Goal: Information Seeking & Learning: Learn about a topic

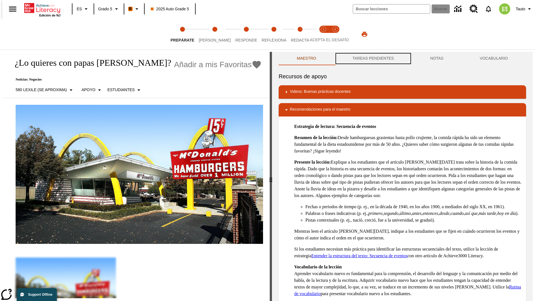
click at [372, 59] on button "TAREAS PENDIENTES" at bounding box center [373, 58] width 78 height 13
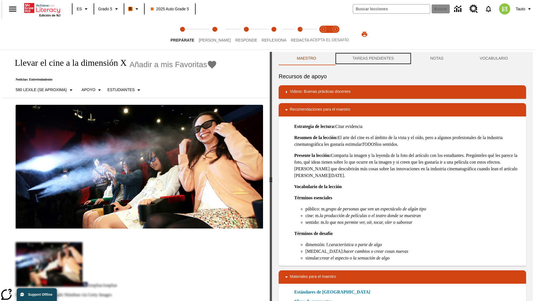
click at [372, 59] on button "TAREAS PENDIENTES" at bounding box center [373, 58] width 78 height 13
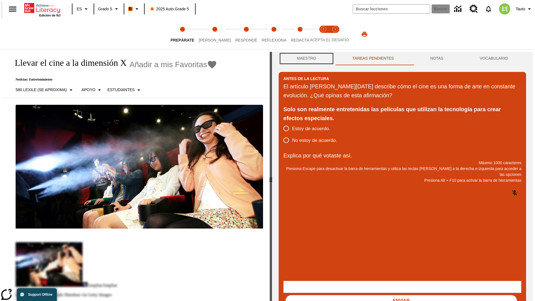
scroll to position [0, 0]
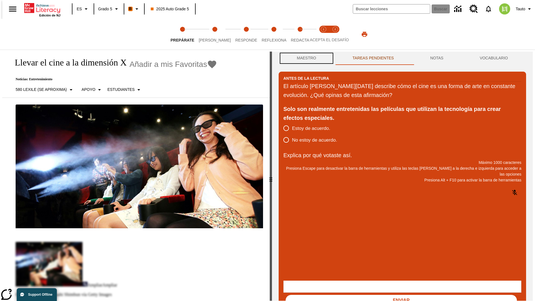
click at [305, 59] on button "Maestro" at bounding box center [307, 58] width 56 height 13
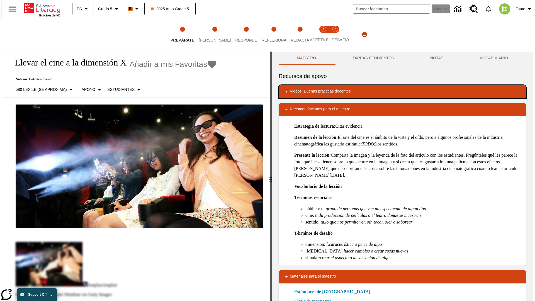
click at [402, 92] on div "Videos: Buenas prácticas docentes" at bounding box center [402, 91] width 238 height 7
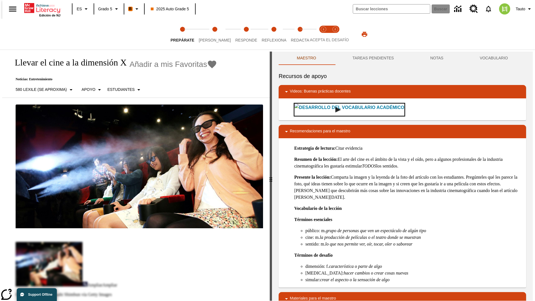
click at [335, 109] on img "Desarrollo del vocabulario académico" at bounding box center [338, 110] width 6 height 6
click at [210, 34] on span "[PERSON_NAME]" at bounding box center [215, 38] width 32 height 10
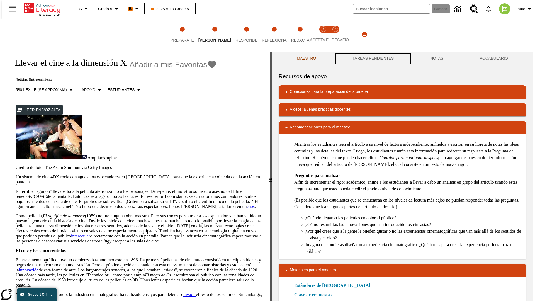
scroll to position [0, 0]
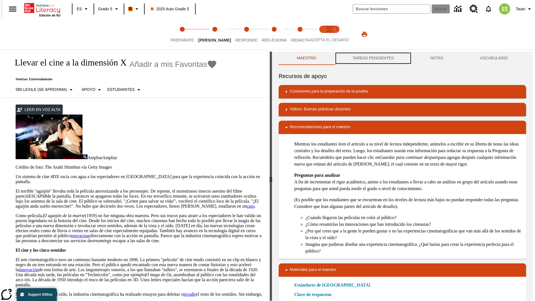
click at [372, 59] on button "TAREAS PENDIENTES" at bounding box center [373, 58] width 78 height 13
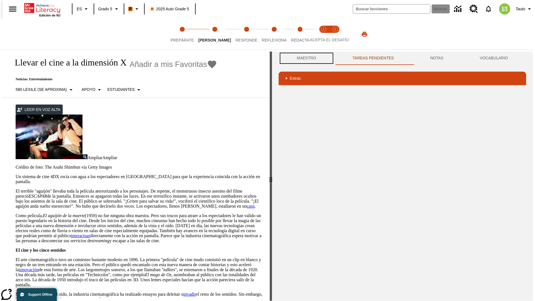
click at [305, 58] on button "Maestro" at bounding box center [307, 58] width 56 height 13
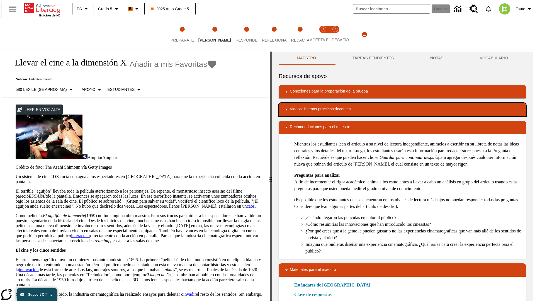
click at [402, 109] on div "Videos: Buenas prácticas docentes" at bounding box center [402, 109] width 238 height 7
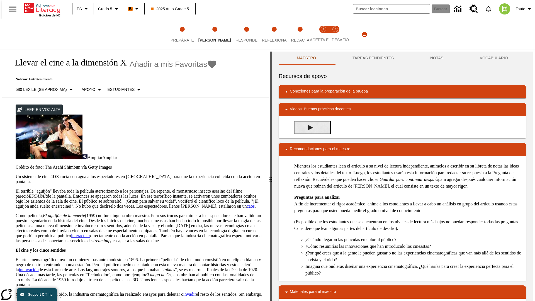
click at [308, 127] on img "Summarization" at bounding box center [311, 128] width 6 height 6
click at [323, 34] on span "Acepta el desafío lee step 1 of 2" at bounding box center [323, 38] width 7 height 10
